Goal: Navigation & Orientation: Find specific page/section

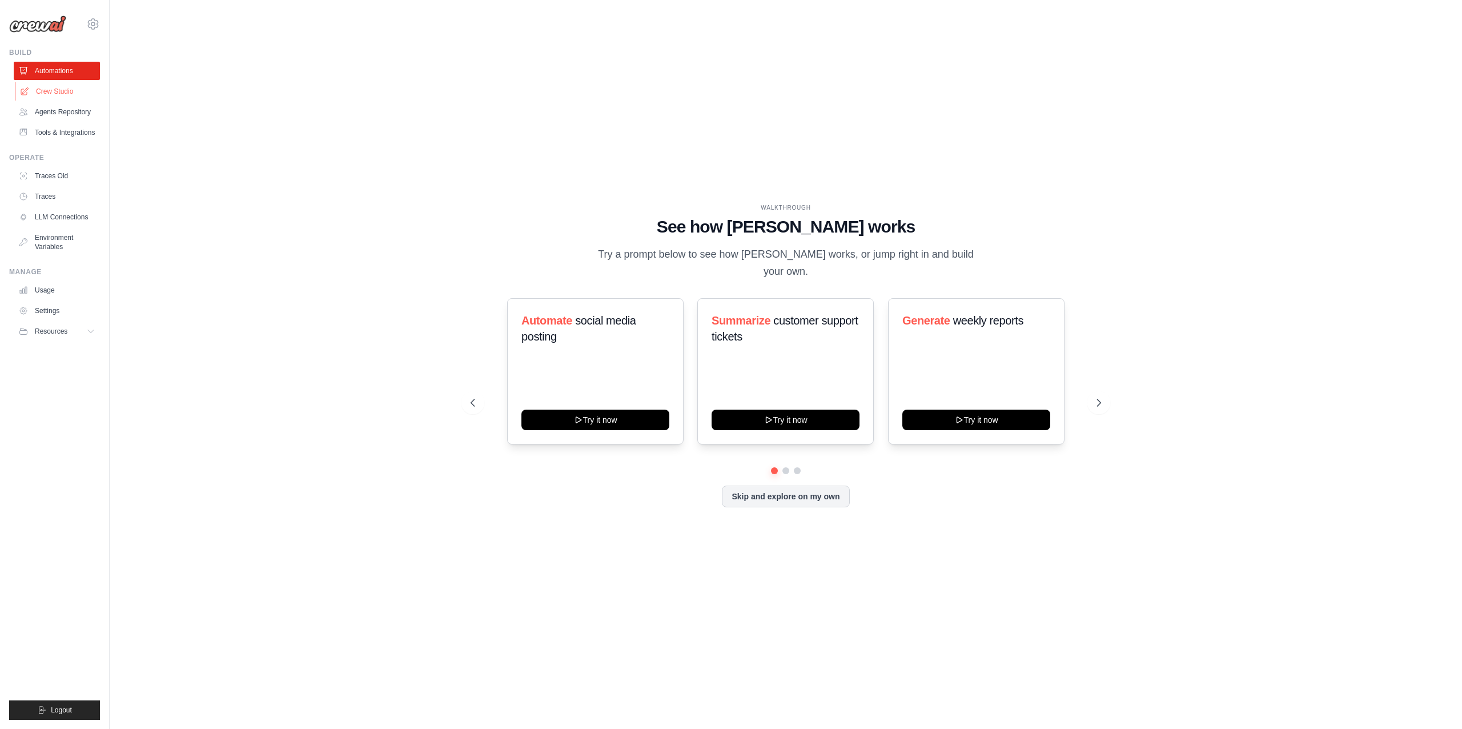
click at [93, 94] on link "Crew Studio" at bounding box center [58, 91] width 86 height 18
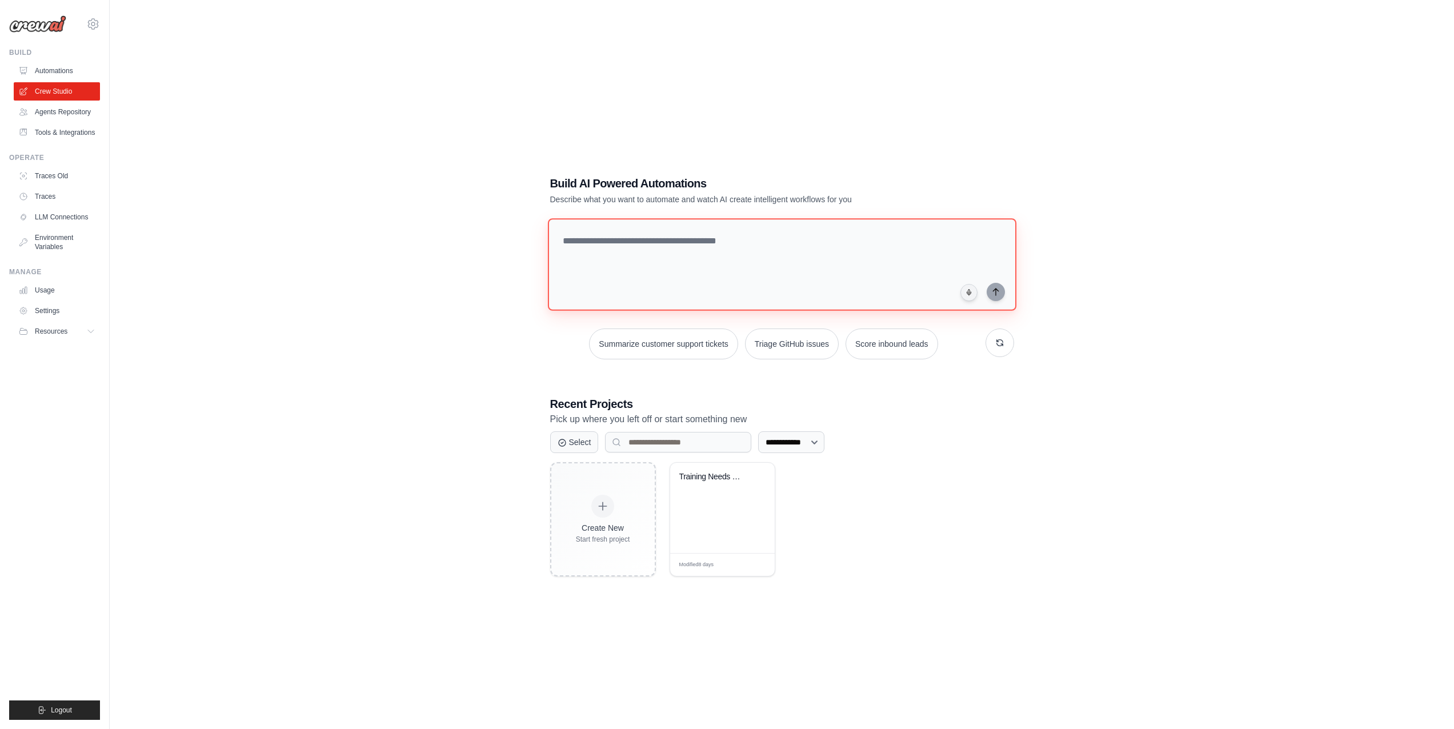
click at [713, 296] on textarea at bounding box center [781, 264] width 468 height 93
click at [688, 395] on div "**********" at bounding box center [781, 376] width 491 height 438
click at [71, 134] on link "Tools & Integrations" at bounding box center [58, 132] width 86 height 18
click at [69, 119] on link "Agents Repository" at bounding box center [58, 112] width 86 height 18
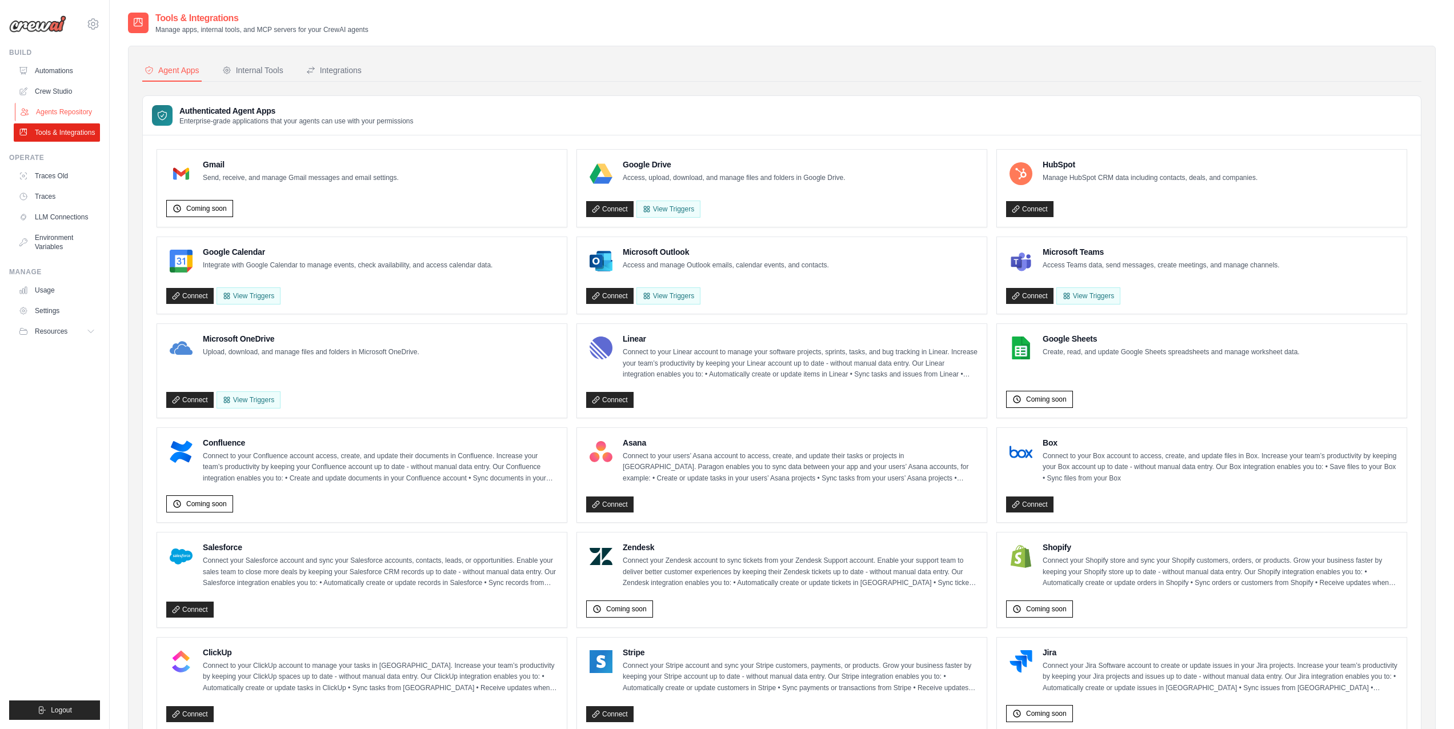
click at [70, 116] on link "Agents Repository" at bounding box center [58, 112] width 86 height 18
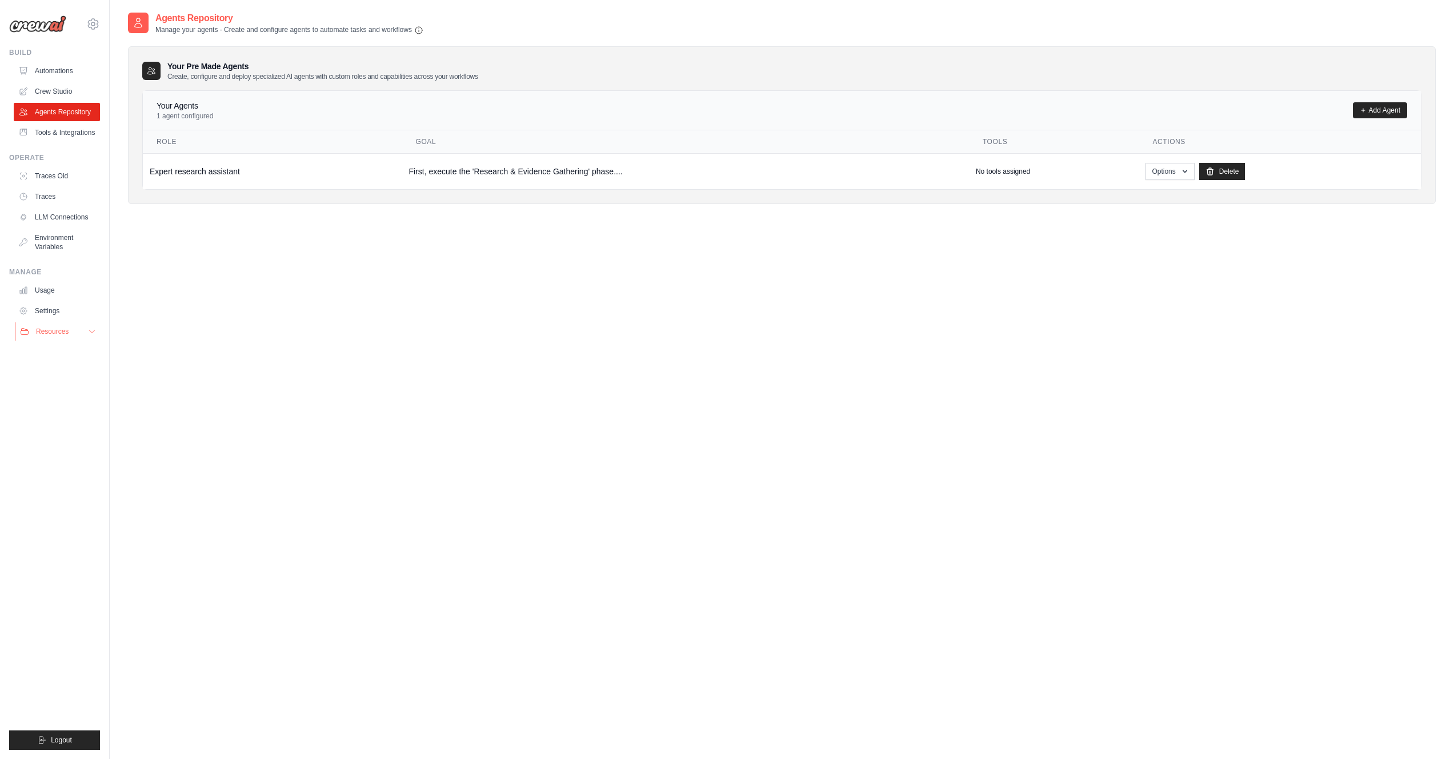
click at [92, 333] on icon at bounding box center [92, 331] width 6 height 3
